Goal: Task Accomplishment & Management: Manage account settings

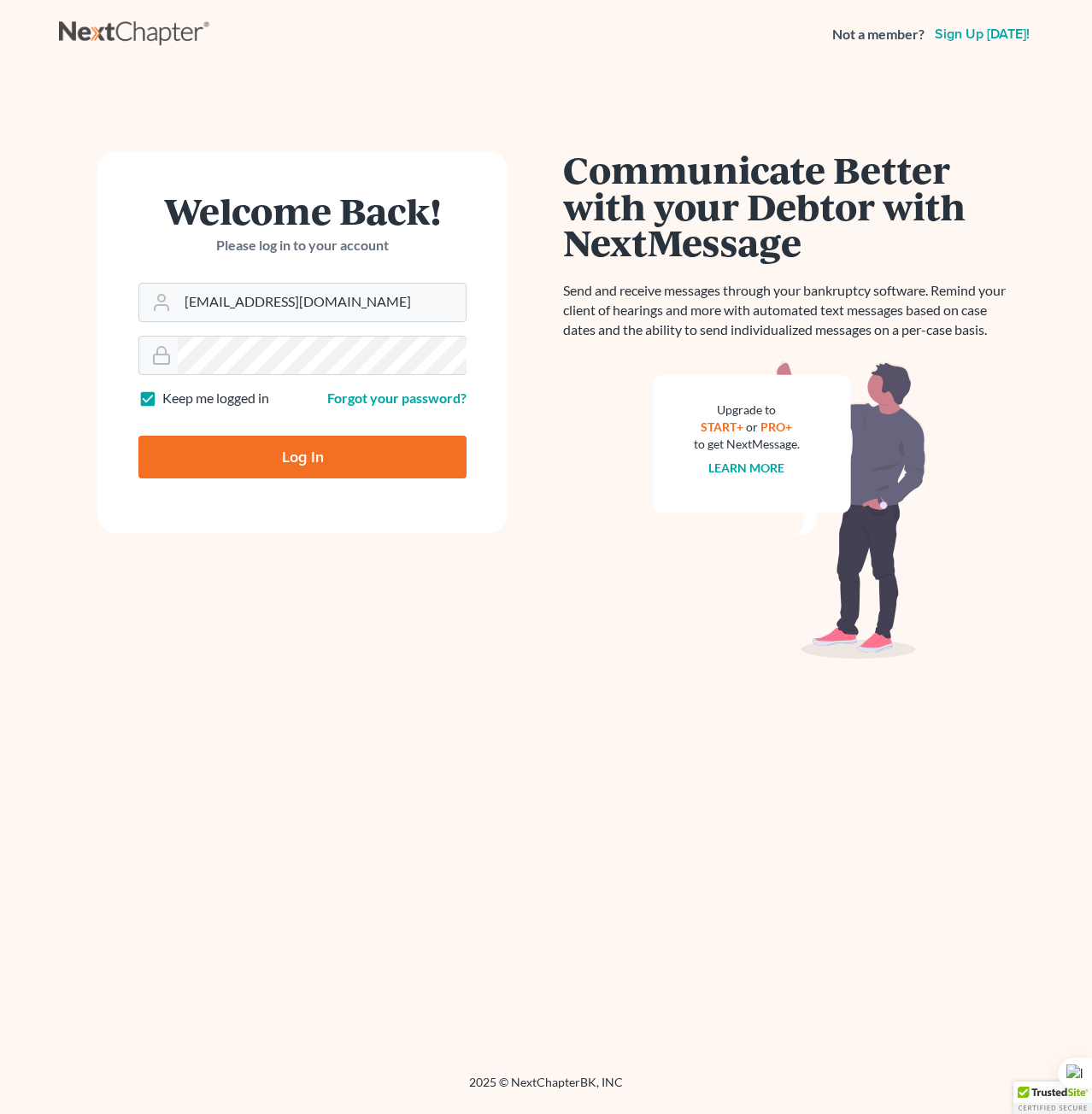
click at [309, 459] on input "Log In" at bounding box center [302, 457] width 328 height 43
type input "Thinking..."
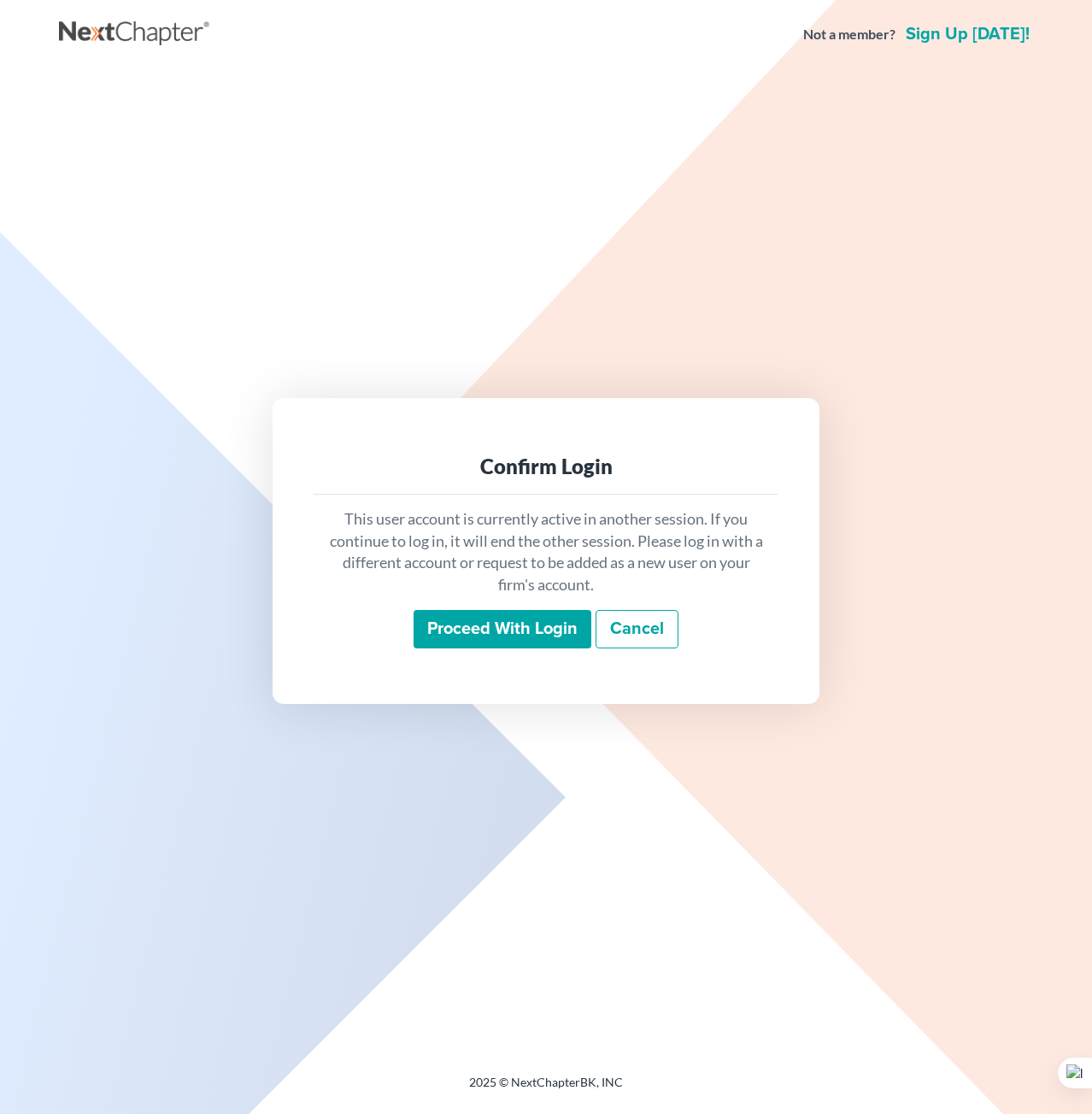
click at [540, 628] on input "Proceed with login" at bounding box center [502, 629] width 178 height 39
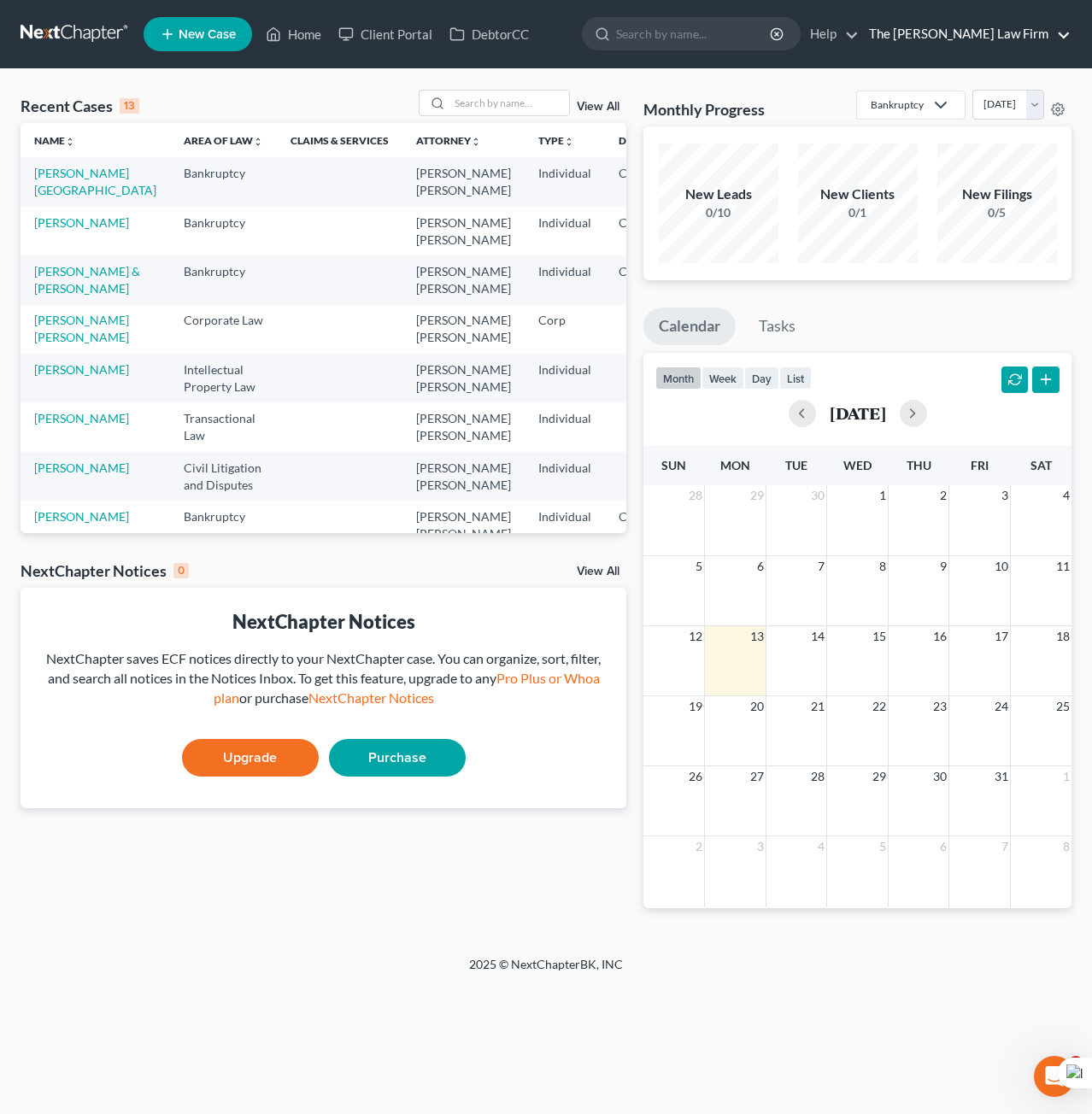
click at [924, 32] on link "The Farrow Law Firm" at bounding box center [965, 33] width 210 height 31
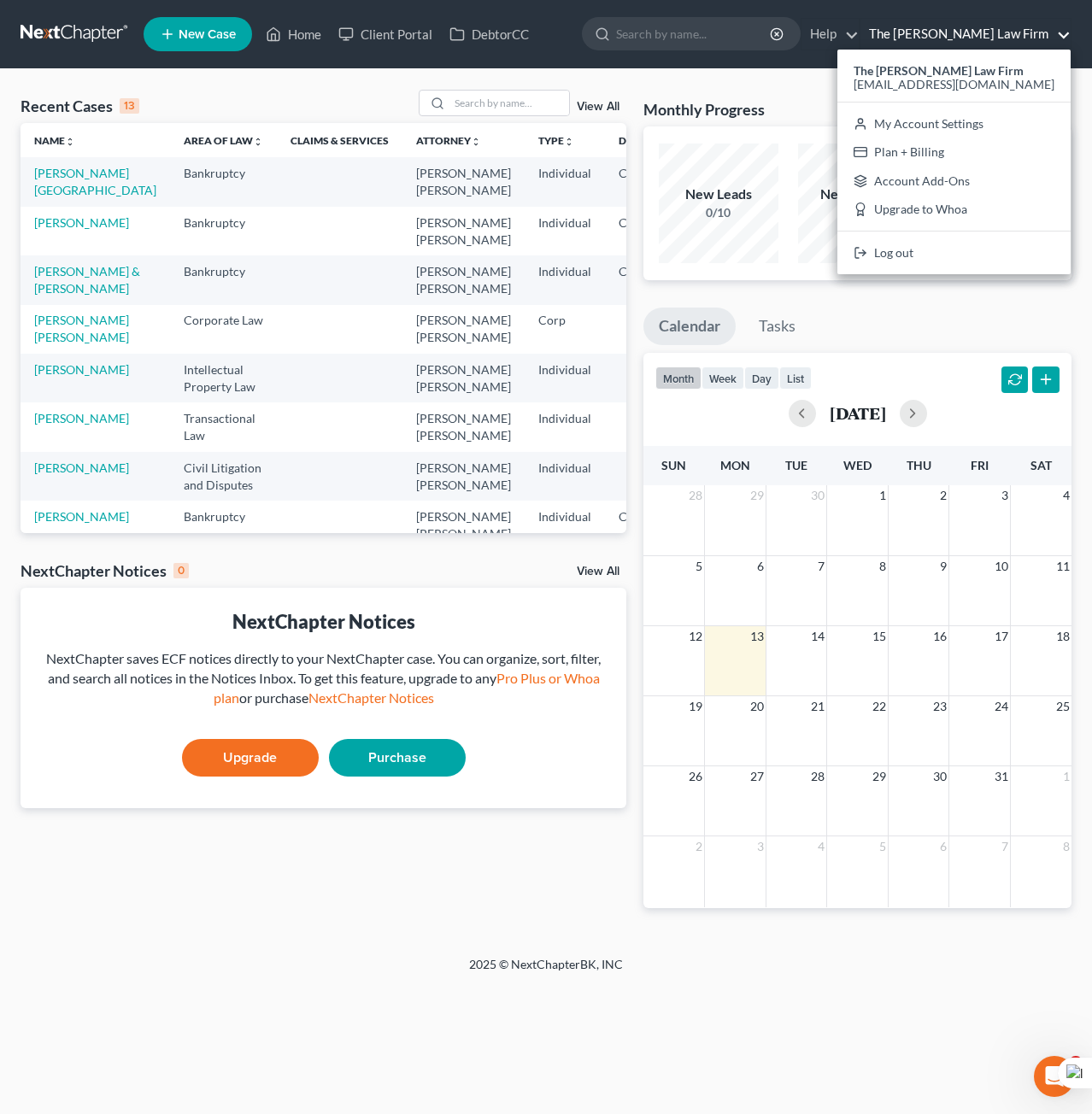
click at [1067, 35] on link "The Farrow Law Firm" at bounding box center [965, 33] width 210 height 31
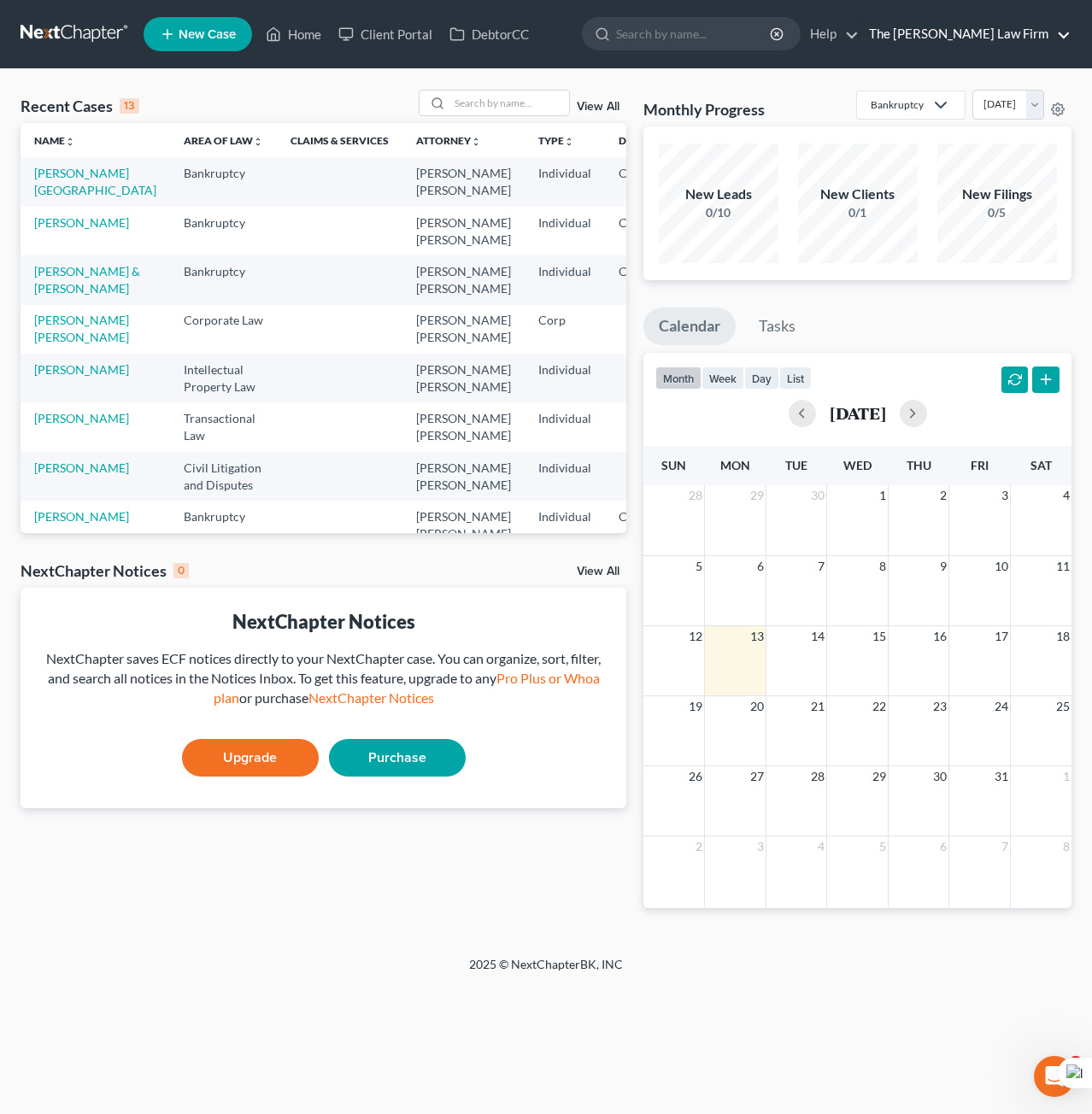
click at [1065, 32] on link "The Farrow Law Firm" at bounding box center [965, 33] width 210 height 31
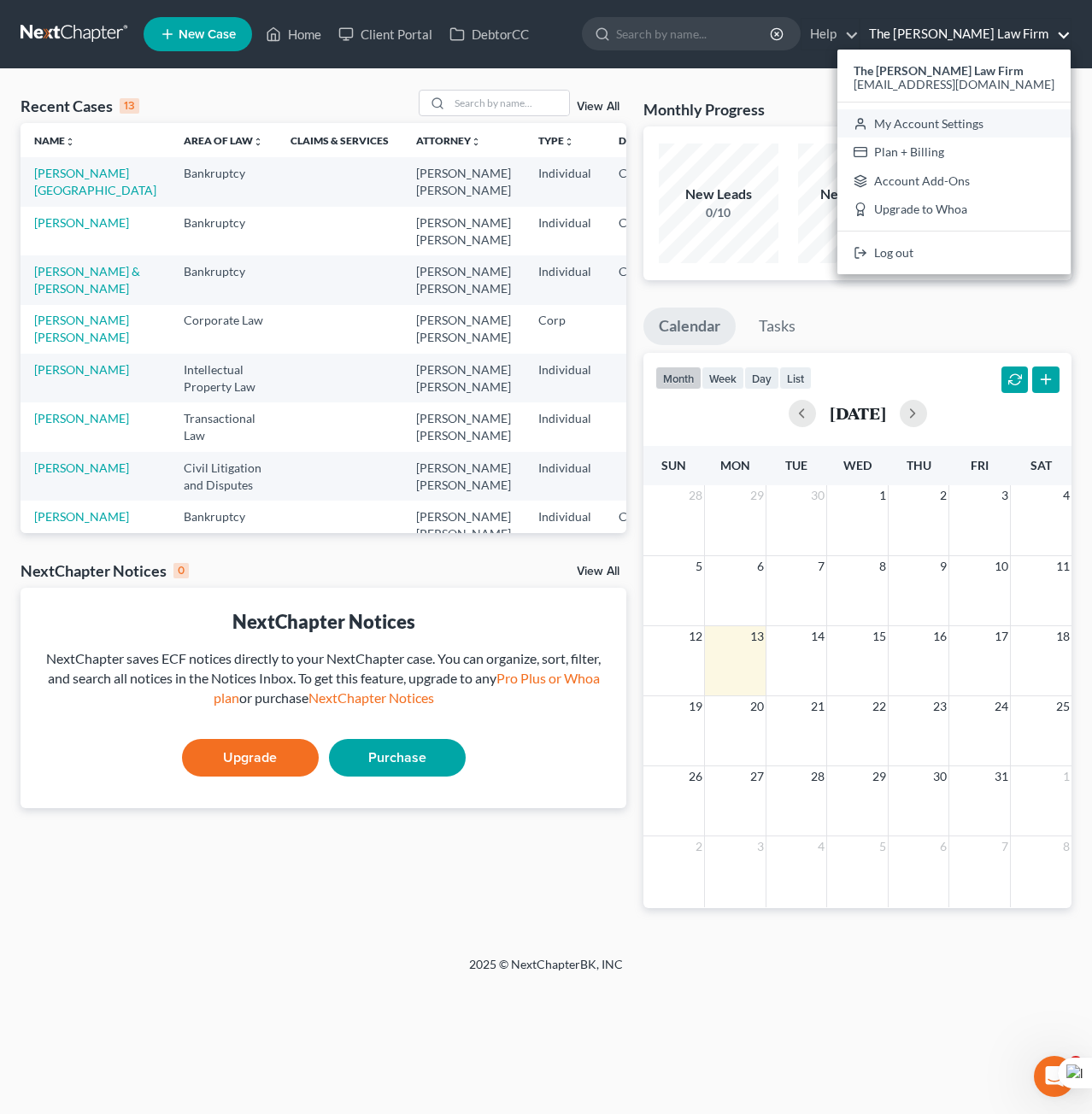
click at [976, 124] on link "My Account Settings" at bounding box center [954, 123] width 234 height 29
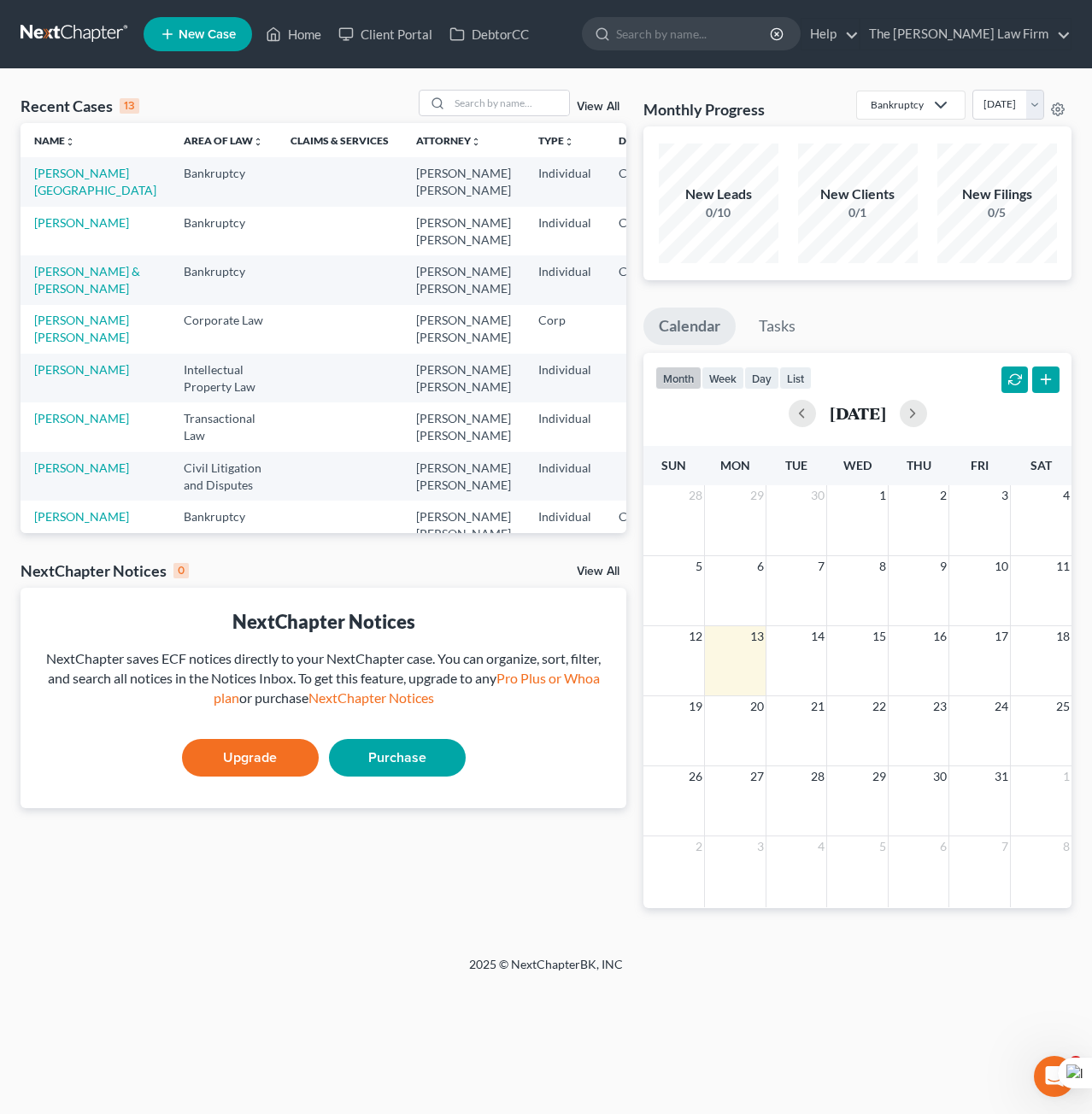
select select "29"
select select "4"
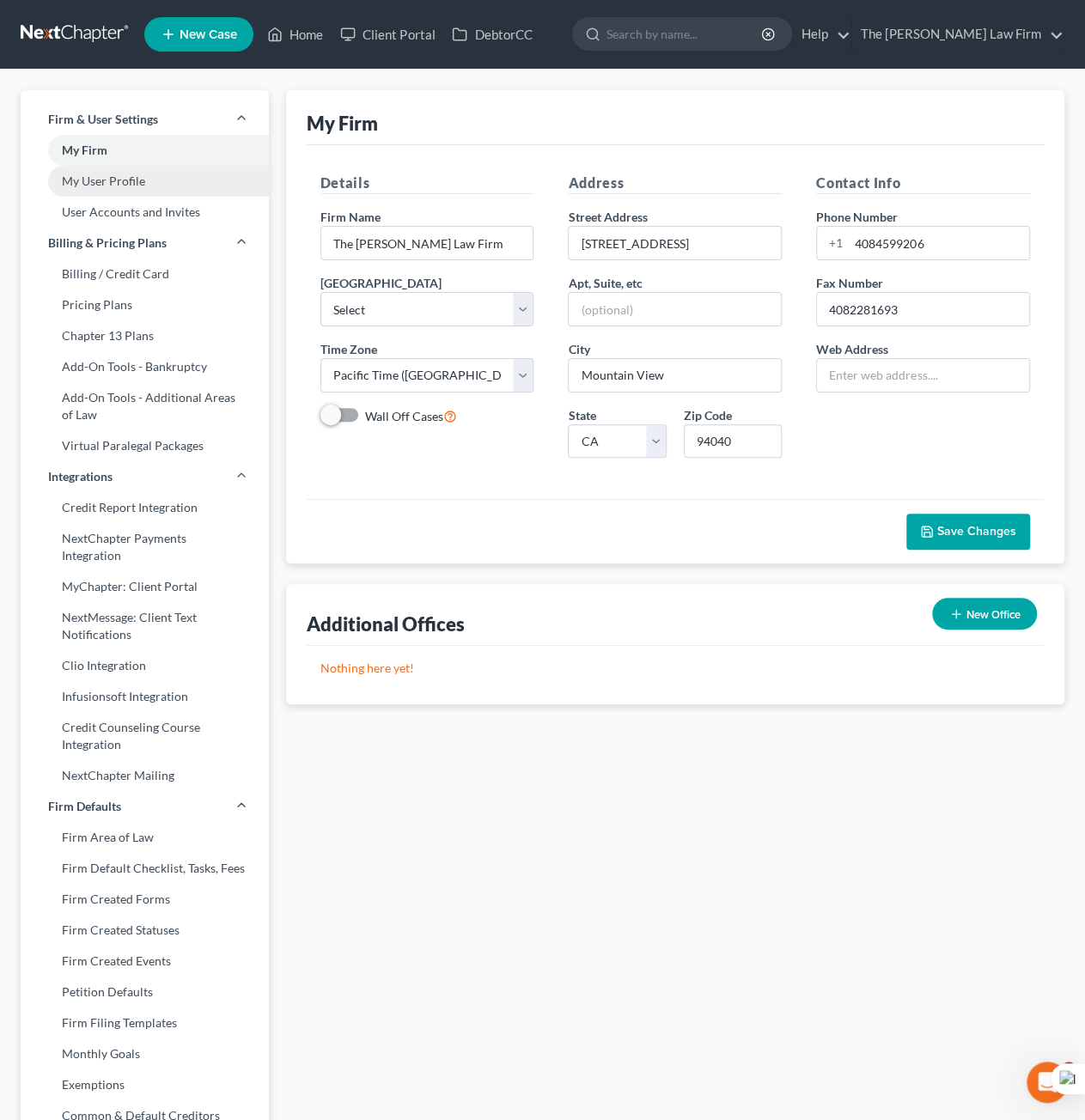
click at [79, 187] on link "My User Profile" at bounding box center [144, 180] width 248 height 31
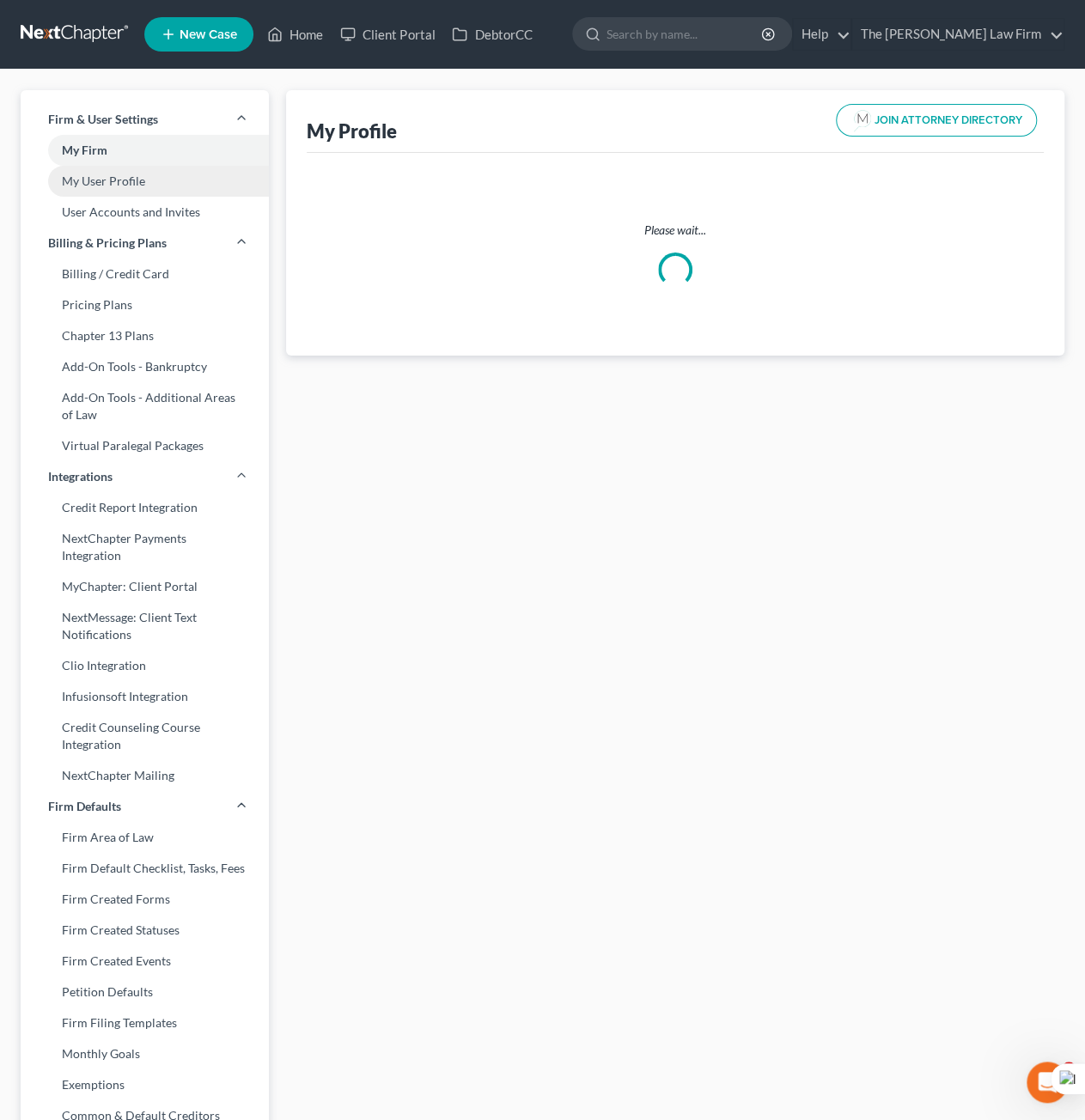
select select "4"
select select "7"
select select "attorney"
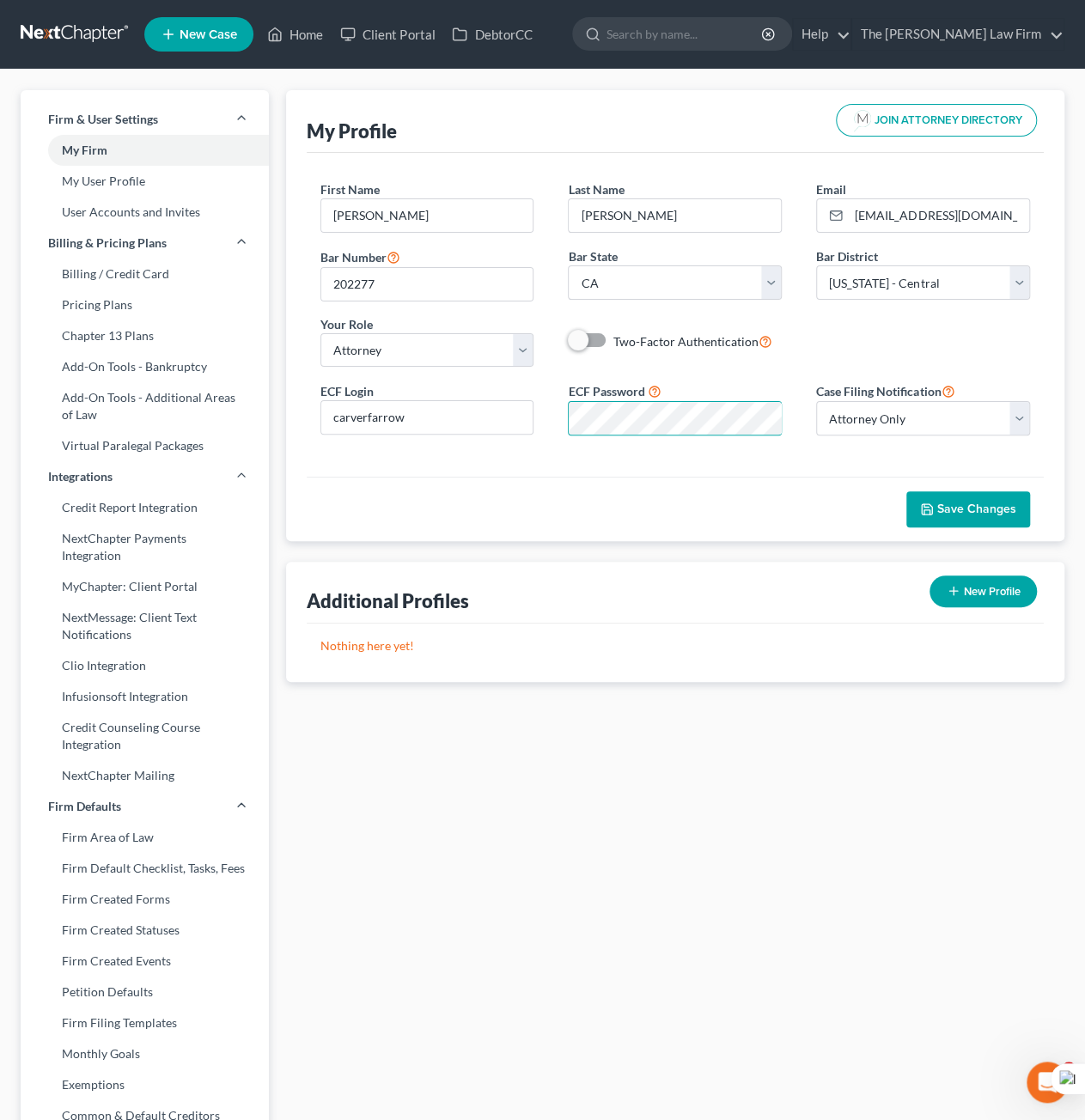
click at [458, 477] on div "Save Changes" at bounding box center [676, 509] width 737 height 64
click at [979, 502] on span "Save Changes" at bounding box center [977, 509] width 79 height 15
click at [1018, 423] on select "Select Attorney Only Attorney And Other Other Only" at bounding box center [923, 418] width 214 height 34
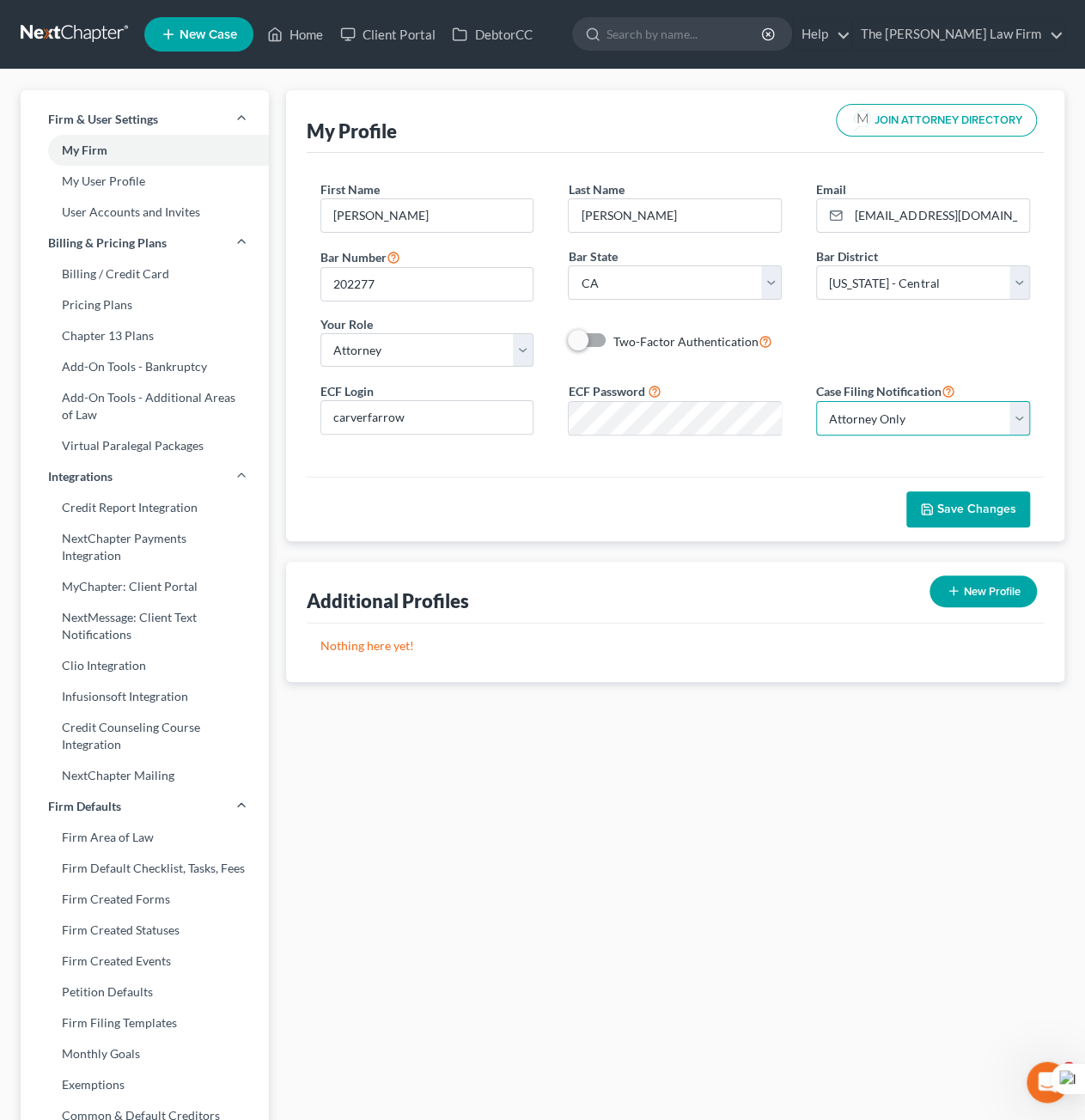
click at [1018, 423] on select "Select Attorney Only Attorney And Other Other Only" at bounding box center [923, 418] width 214 height 34
click at [1017, 423] on select "Select Attorney Only Attorney And Other Other Only" at bounding box center [923, 418] width 214 height 34
select select "1"
click at [817, 401] on select "Select Attorney Only Attorney And Other Other Only" at bounding box center [923, 418] width 214 height 34
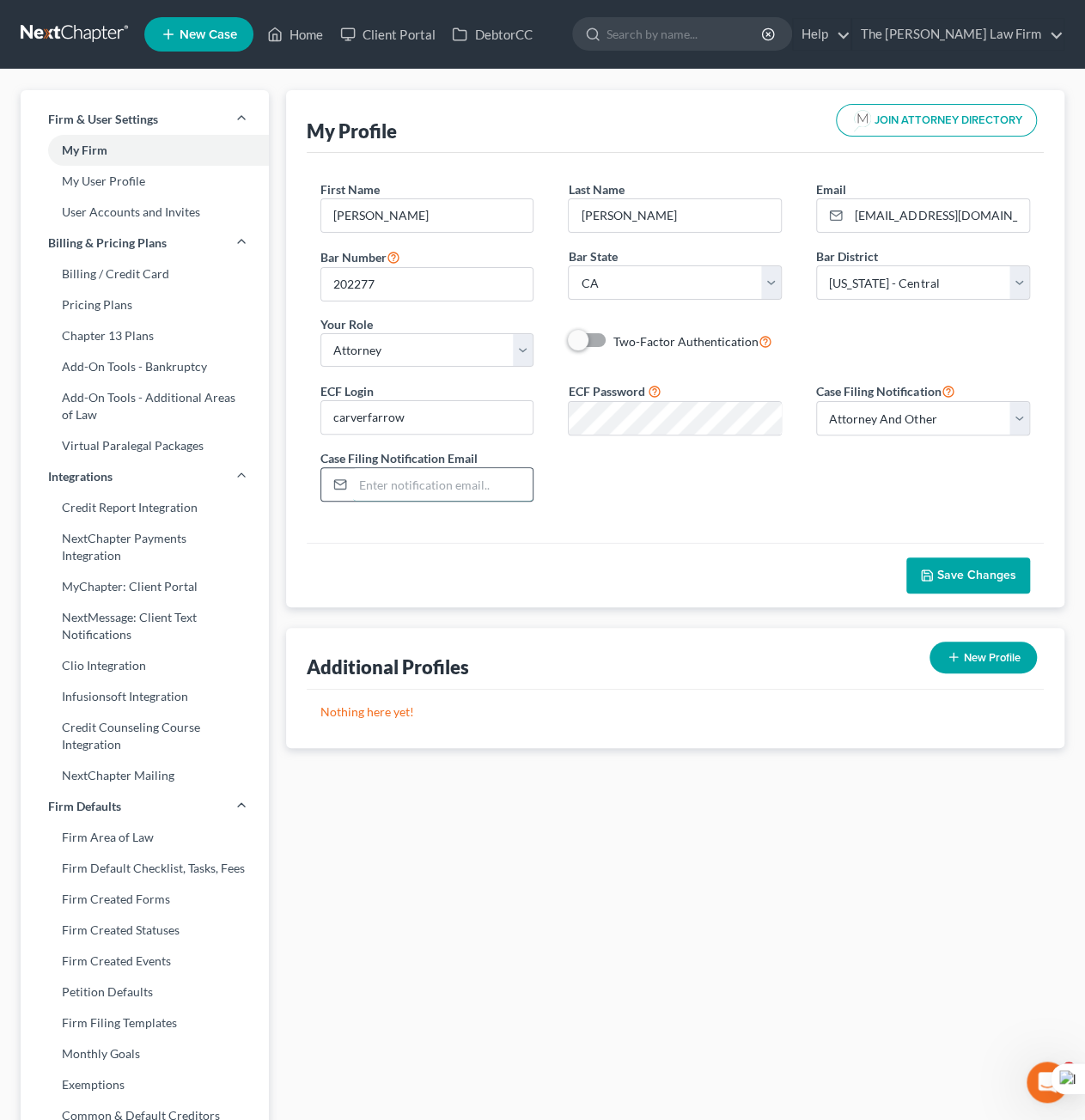
click at [460, 491] on input "email" at bounding box center [443, 484] width 180 height 33
type input "jane.szondy@farrowlawfirm.esq"
click at [978, 570] on span "Save Changes" at bounding box center [977, 575] width 79 height 15
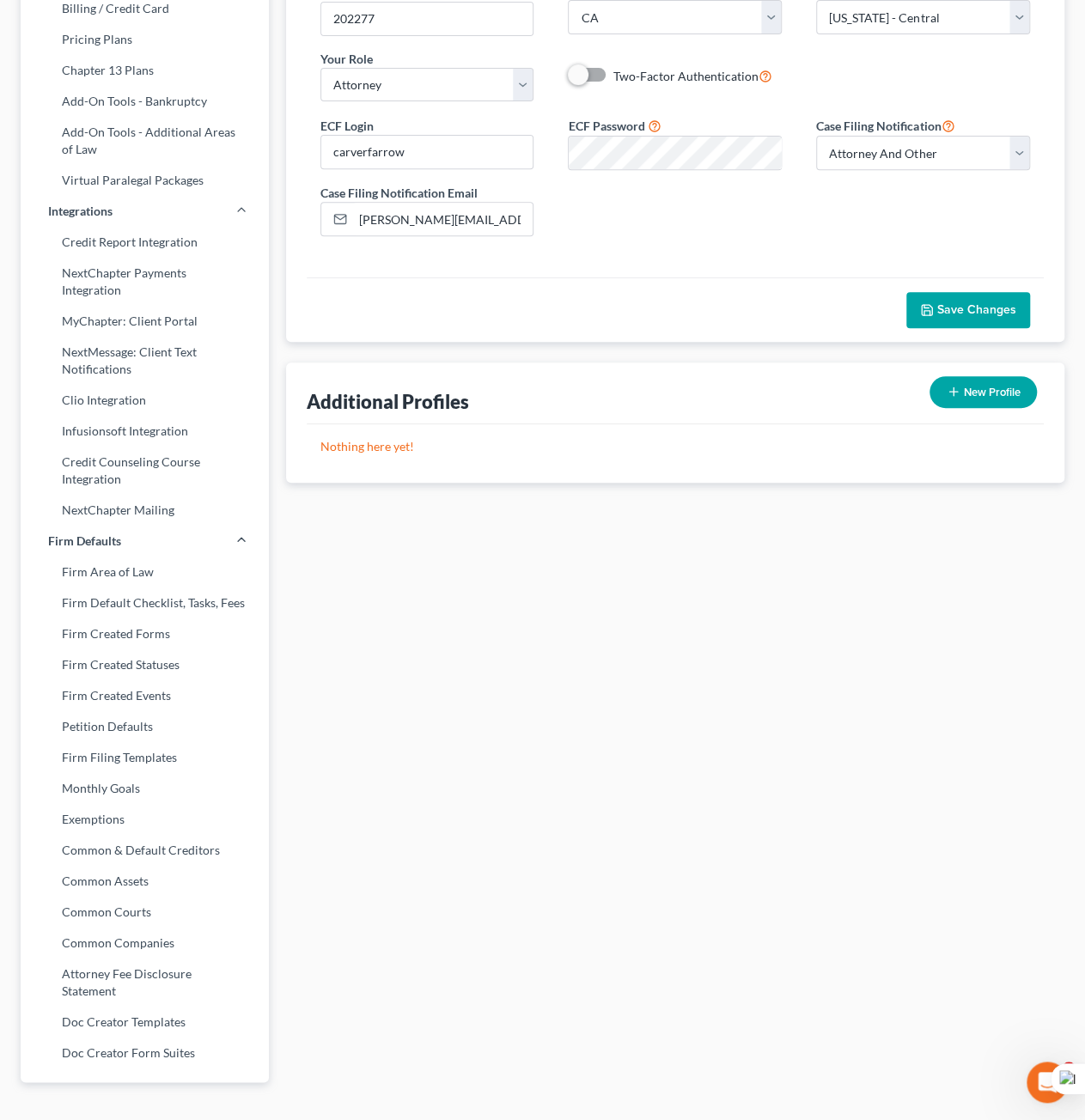
scroll to position [0, 0]
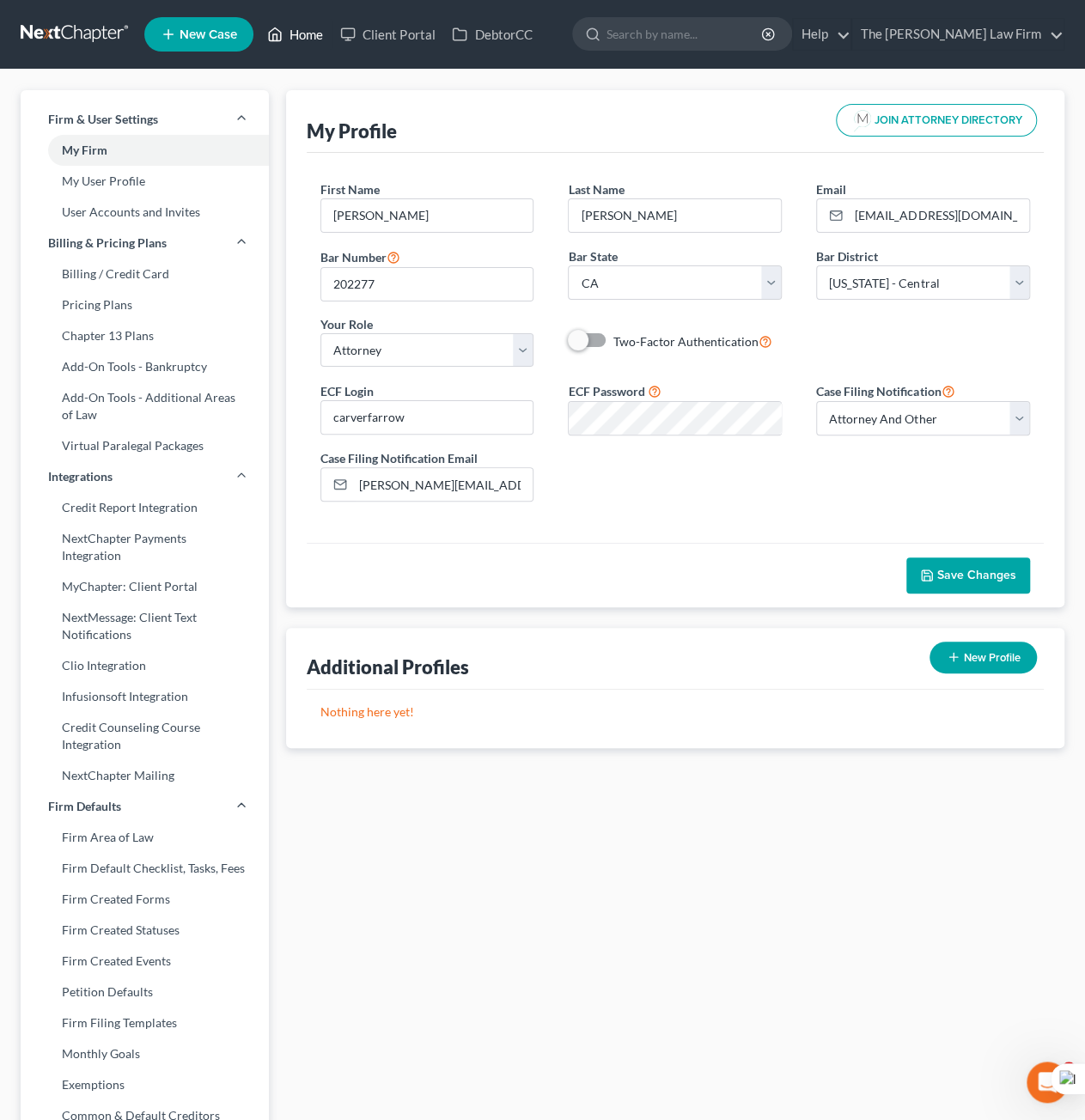
click at [297, 37] on link "Home" at bounding box center [295, 33] width 73 height 31
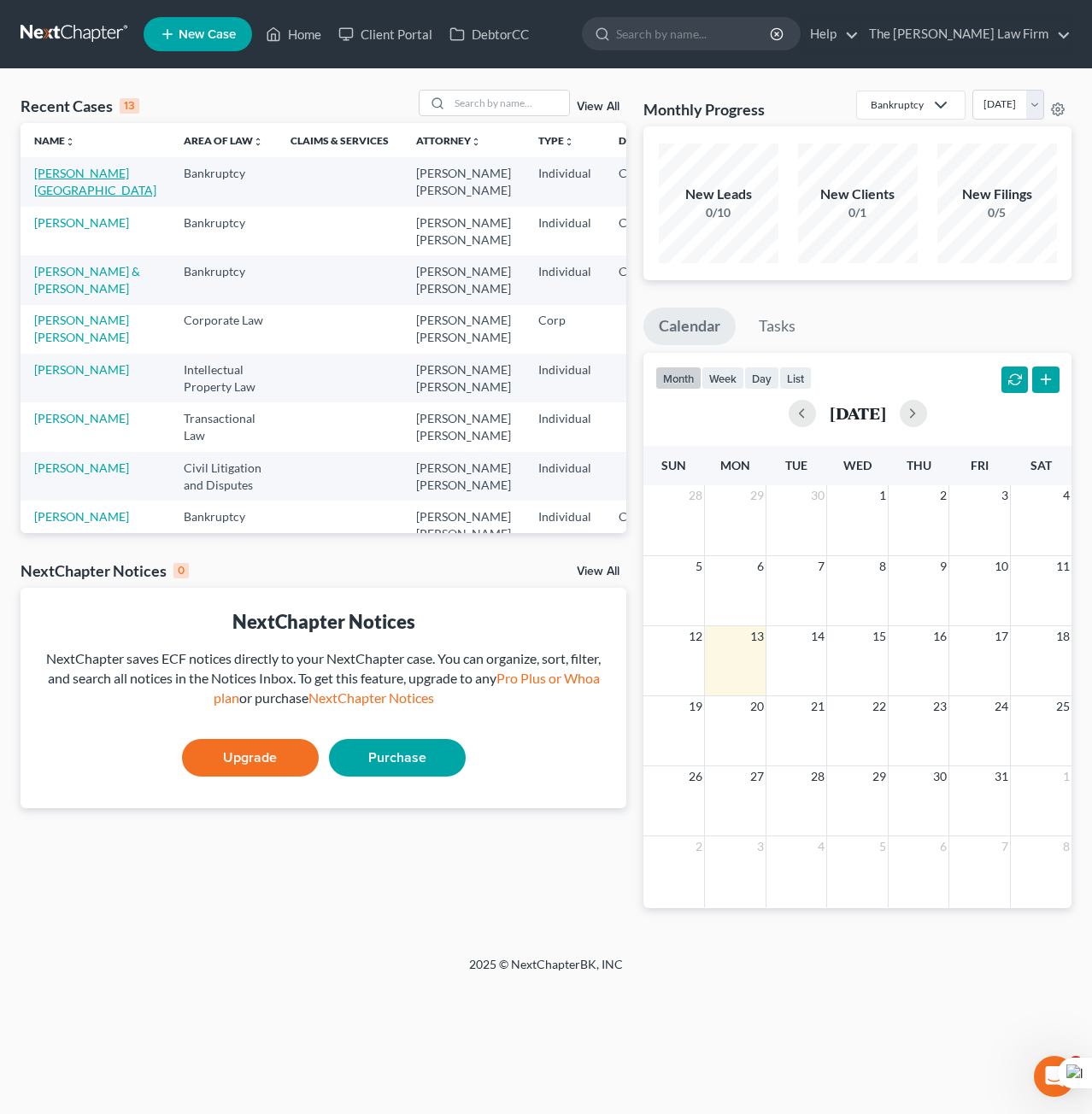
click at [65, 194] on link "Hawkins, Yolanda" at bounding box center [95, 181] width 122 height 32
select select "3"
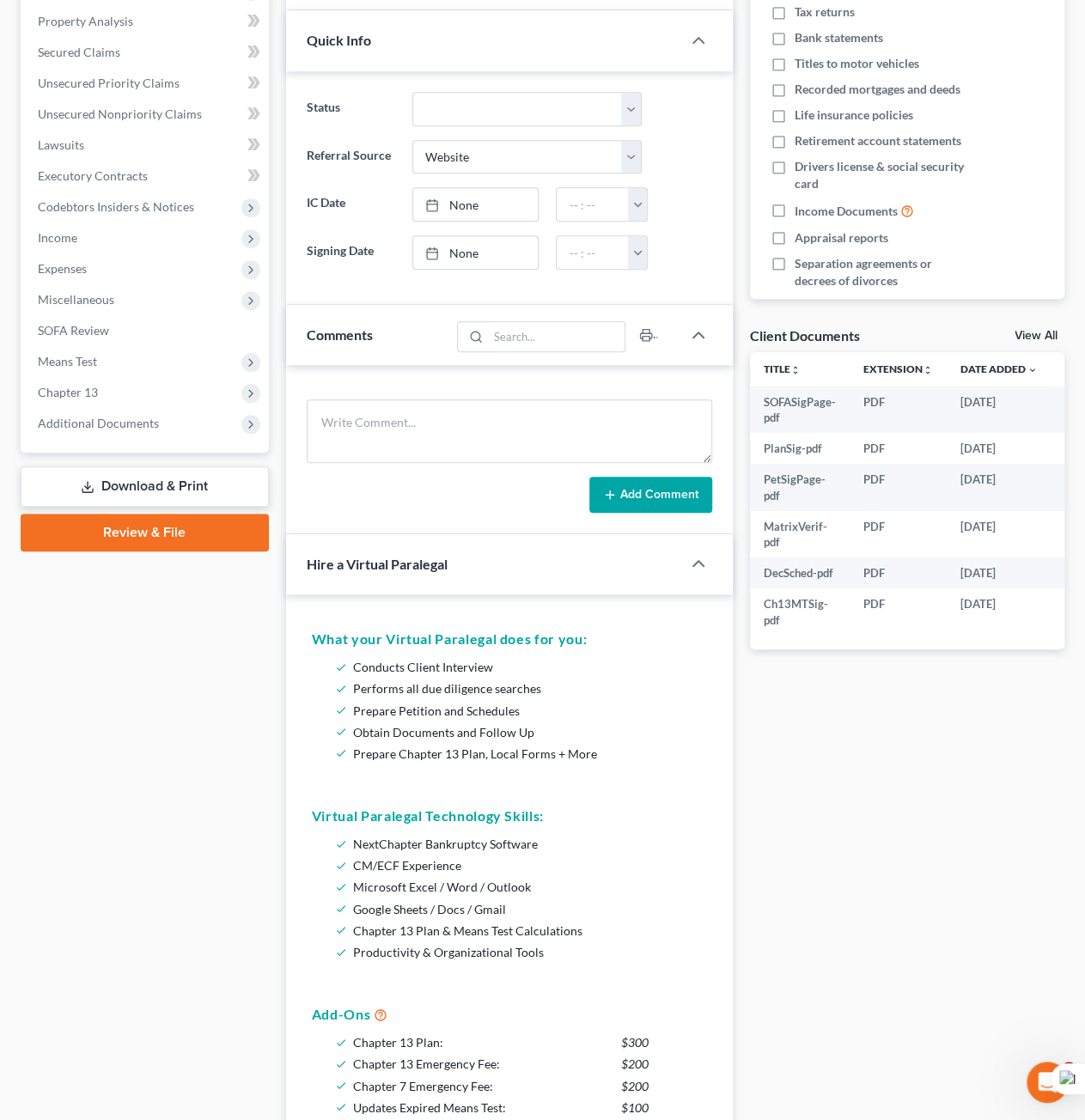
scroll to position [258, 0]
